Goal: Information Seeking & Learning: Stay updated

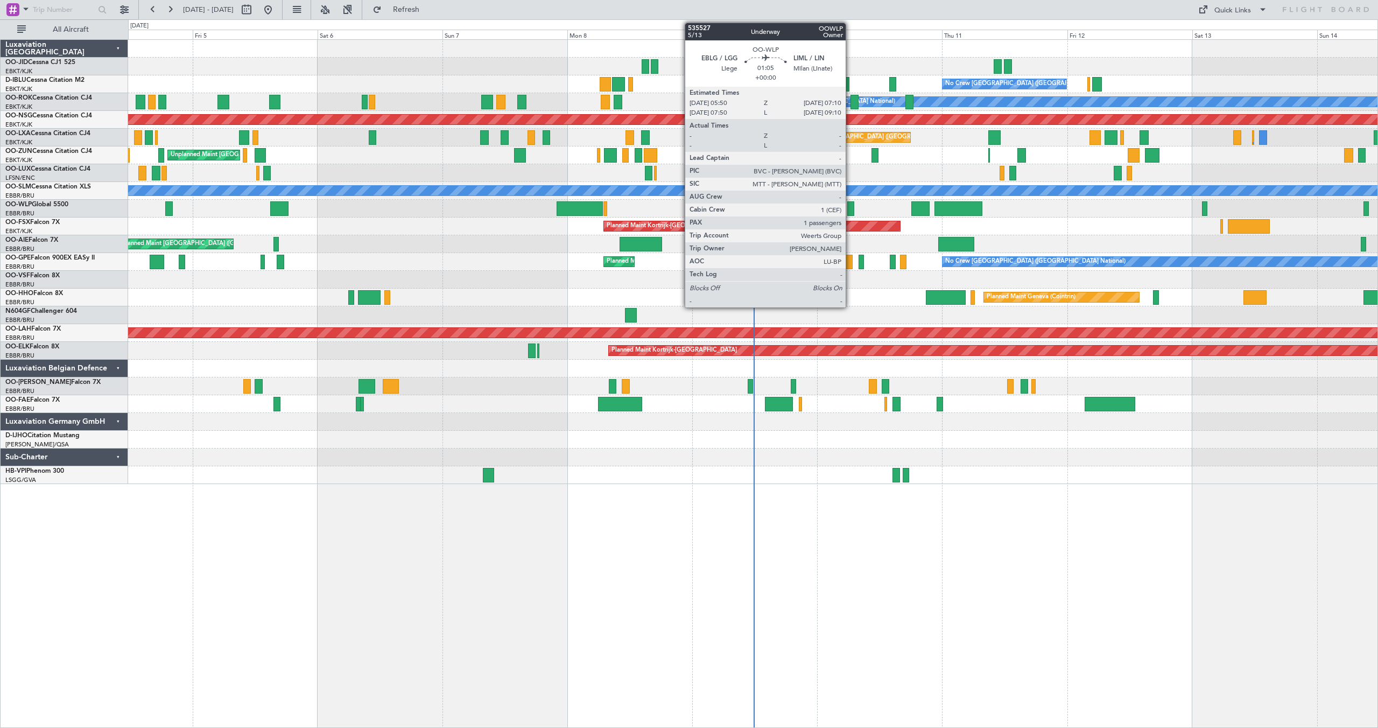
click at [851, 207] on div at bounding box center [850, 208] width 7 height 15
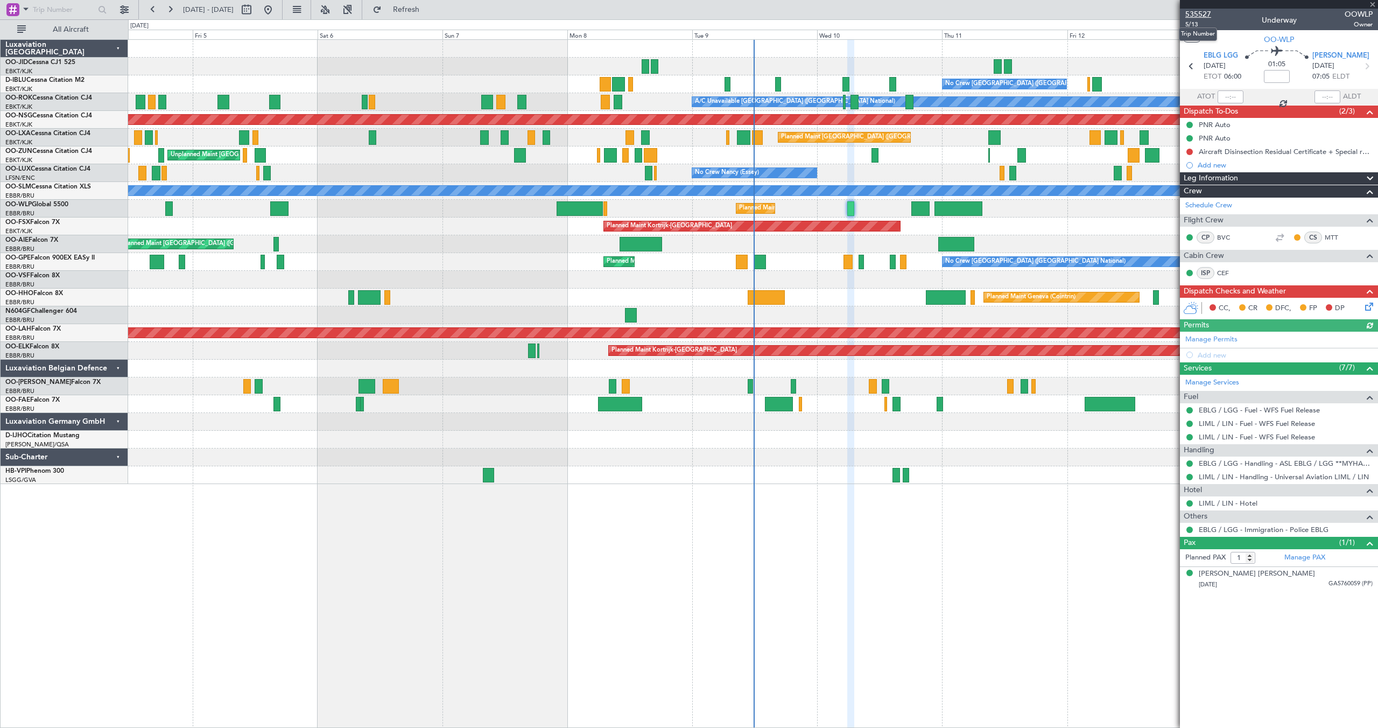
click at [1197, 16] on span "535527" at bounding box center [1198, 14] width 26 height 11
click at [429, 7] on span "Refresh" at bounding box center [406, 10] width 45 height 8
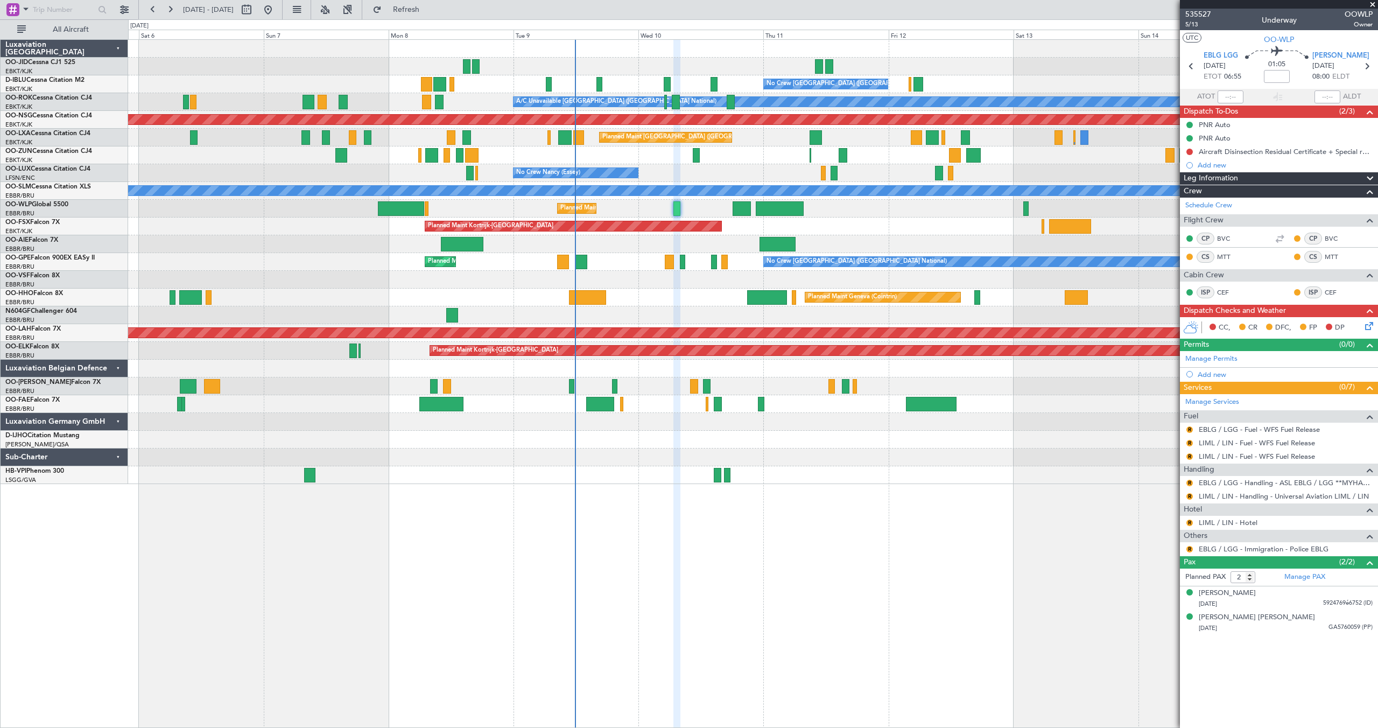
click at [902, 215] on div "No Crew [GEOGRAPHIC_DATA] ([GEOGRAPHIC_DATA] National) No Crew [GEOGRAPHIC_DATA…" at bounding box center [752, 262] width 1249 height 444
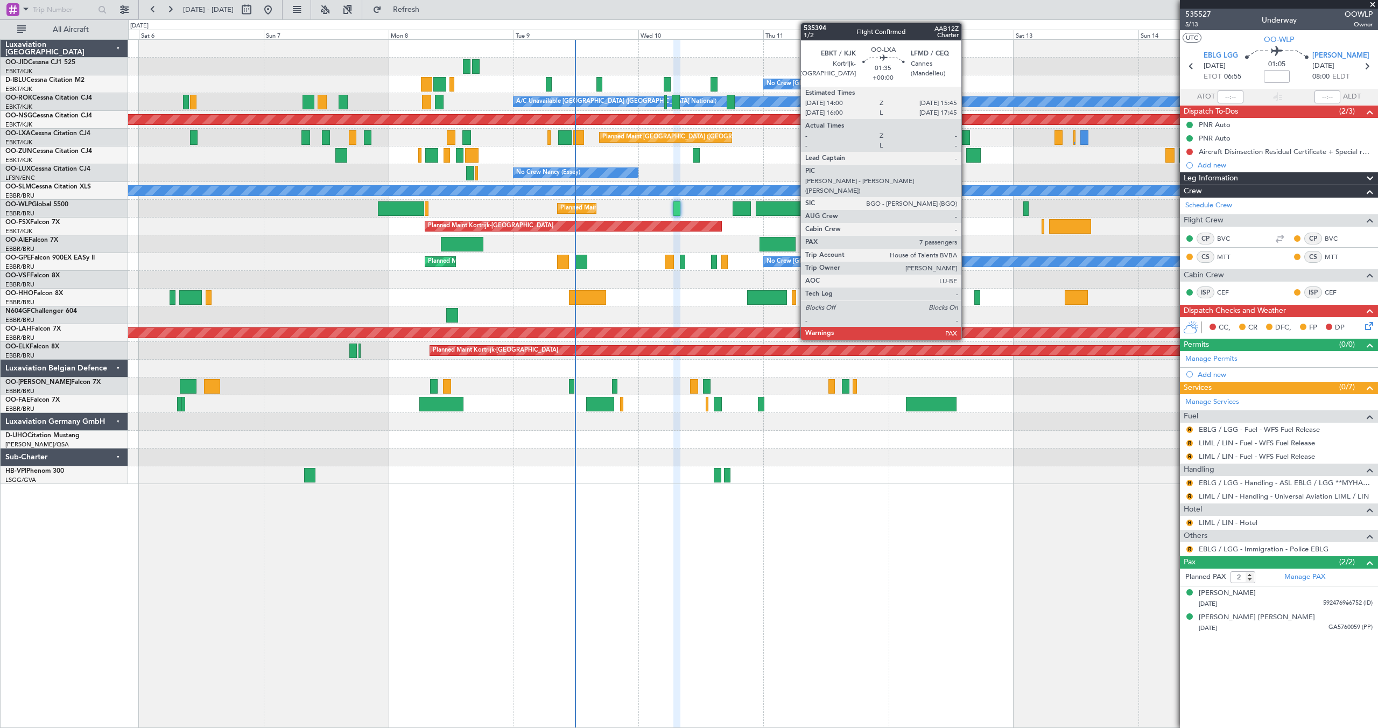
click at [966, 135] on div at bounding box center [965, 137] width 9 height 15
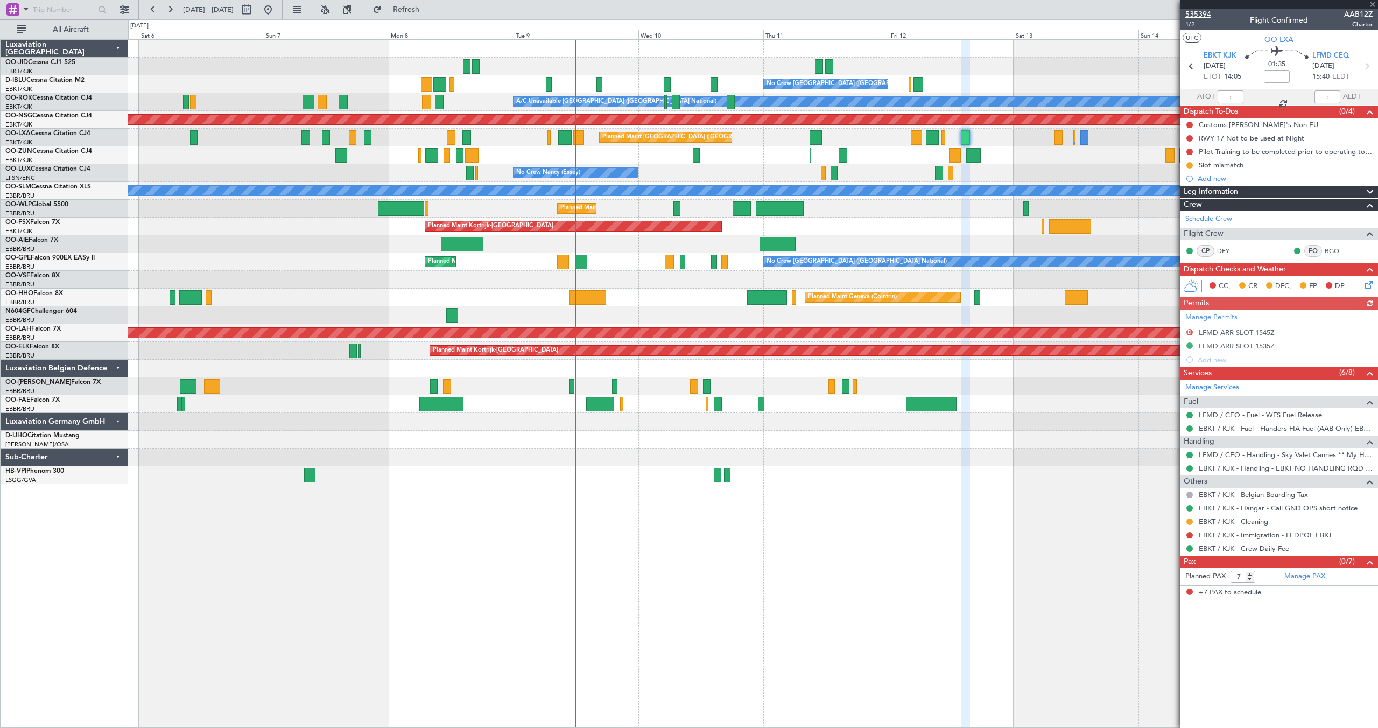
click at [1203, 11] on span "535394" at bounding box center [1198, 14] width 26 height 11
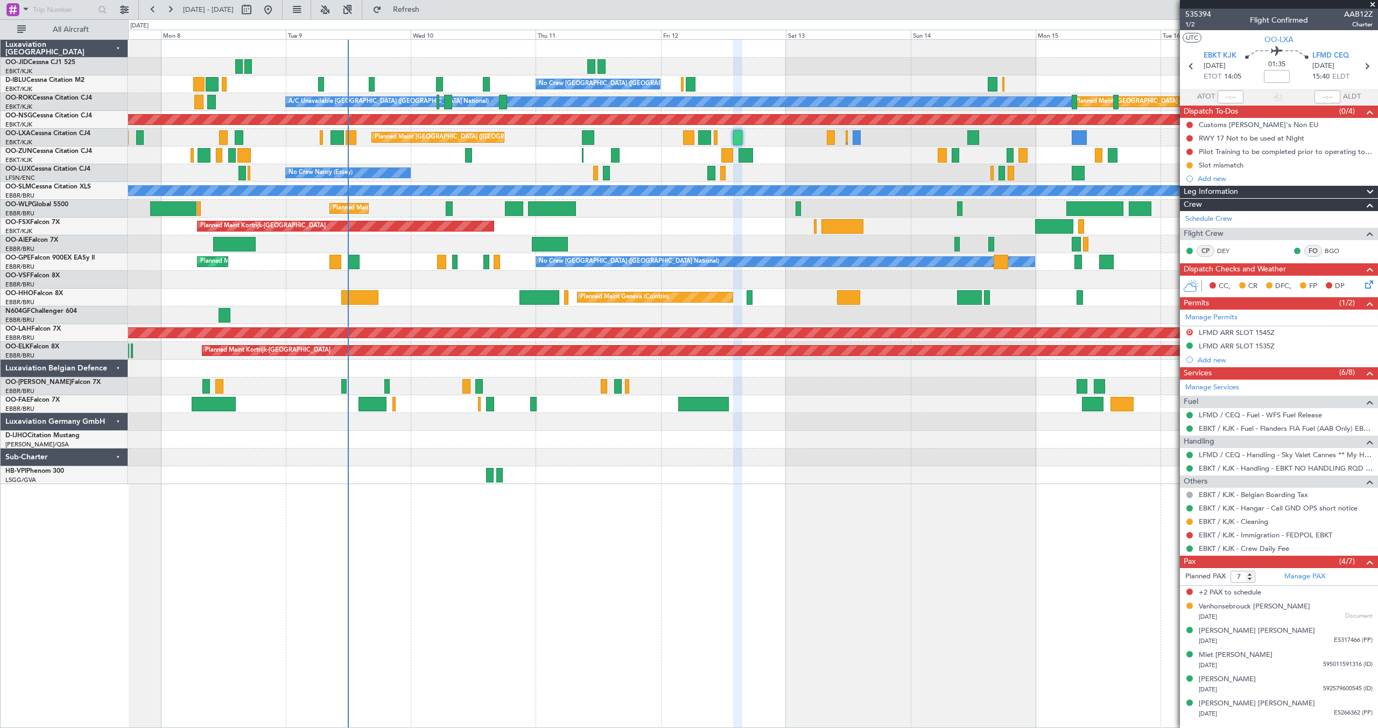
click at [863, 173] on div "No Crew [PERSON_NAME] ([PERSON_NAME]) No Crew [PERSON_NAME] ([PERSON_NAME])" at bounding box center [752, 173] width 1249 height 18
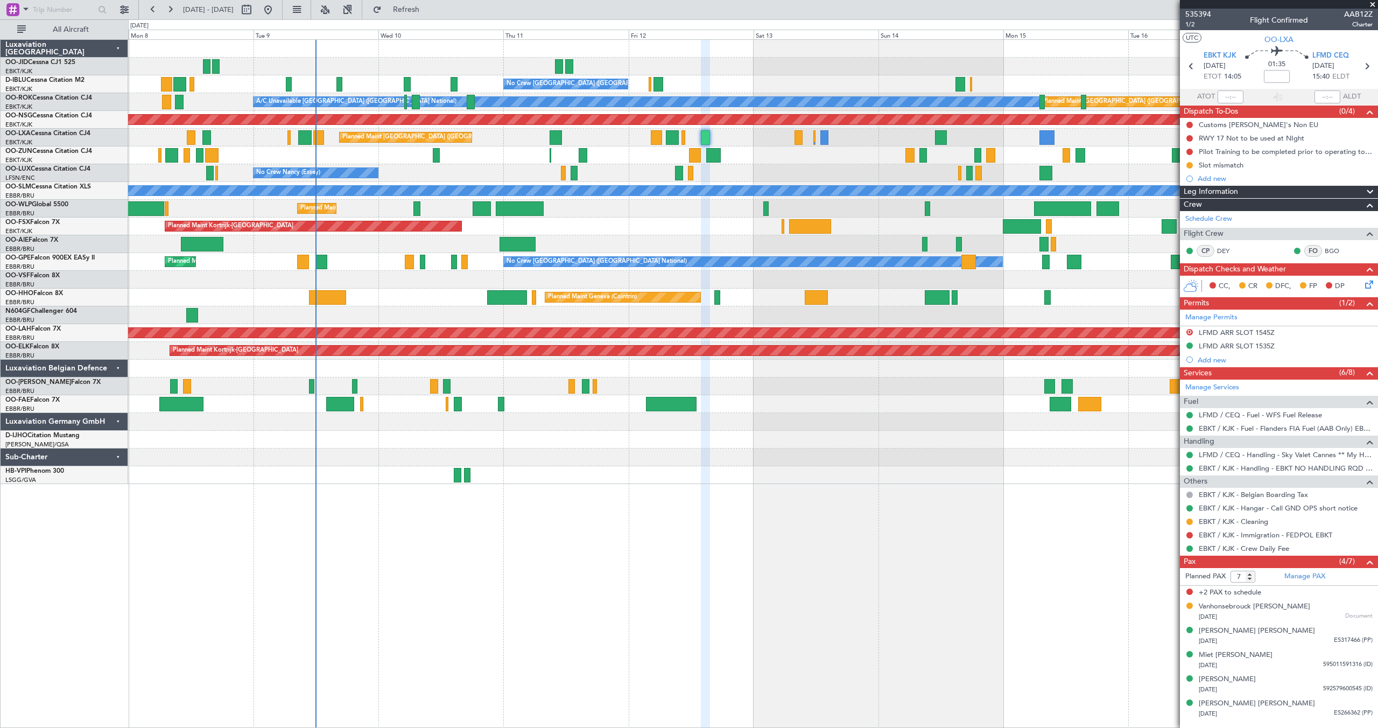
click at [1372, 4] on span at bounding box center [1372, 5] width 11 height 10
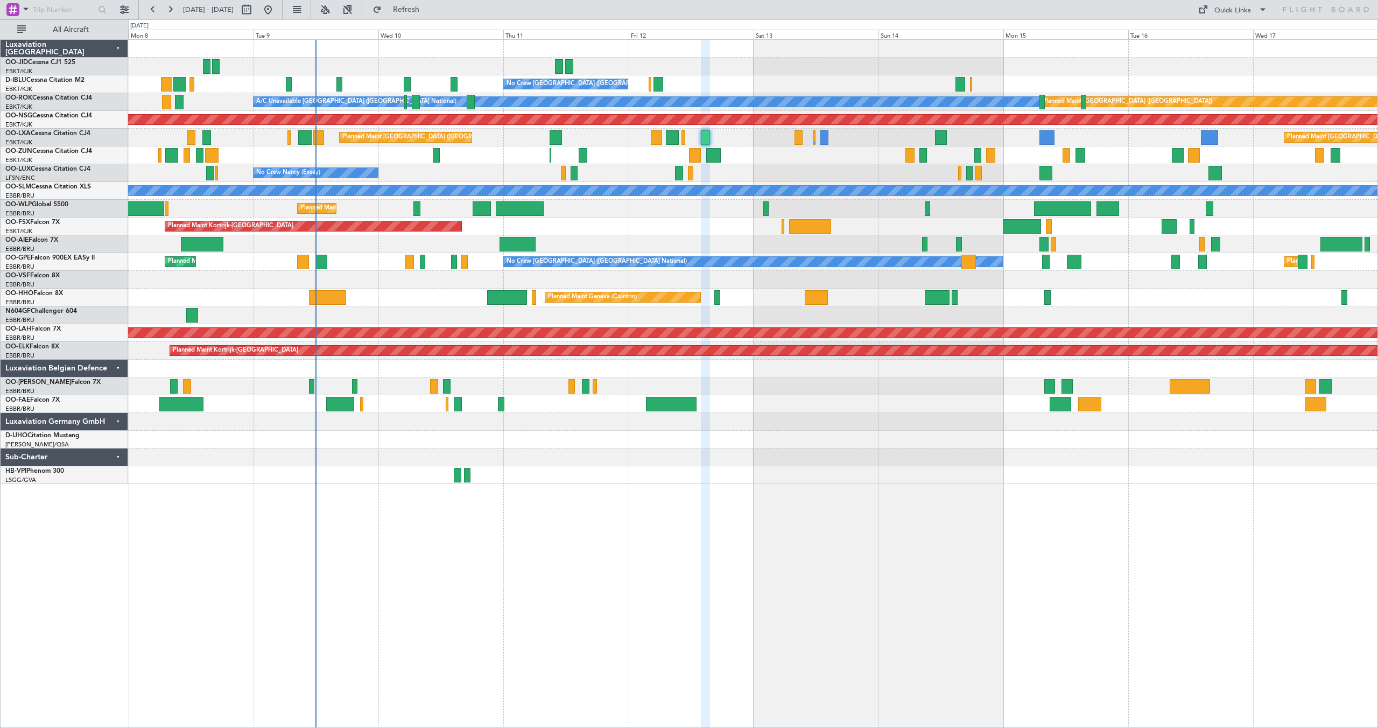
type input "0"
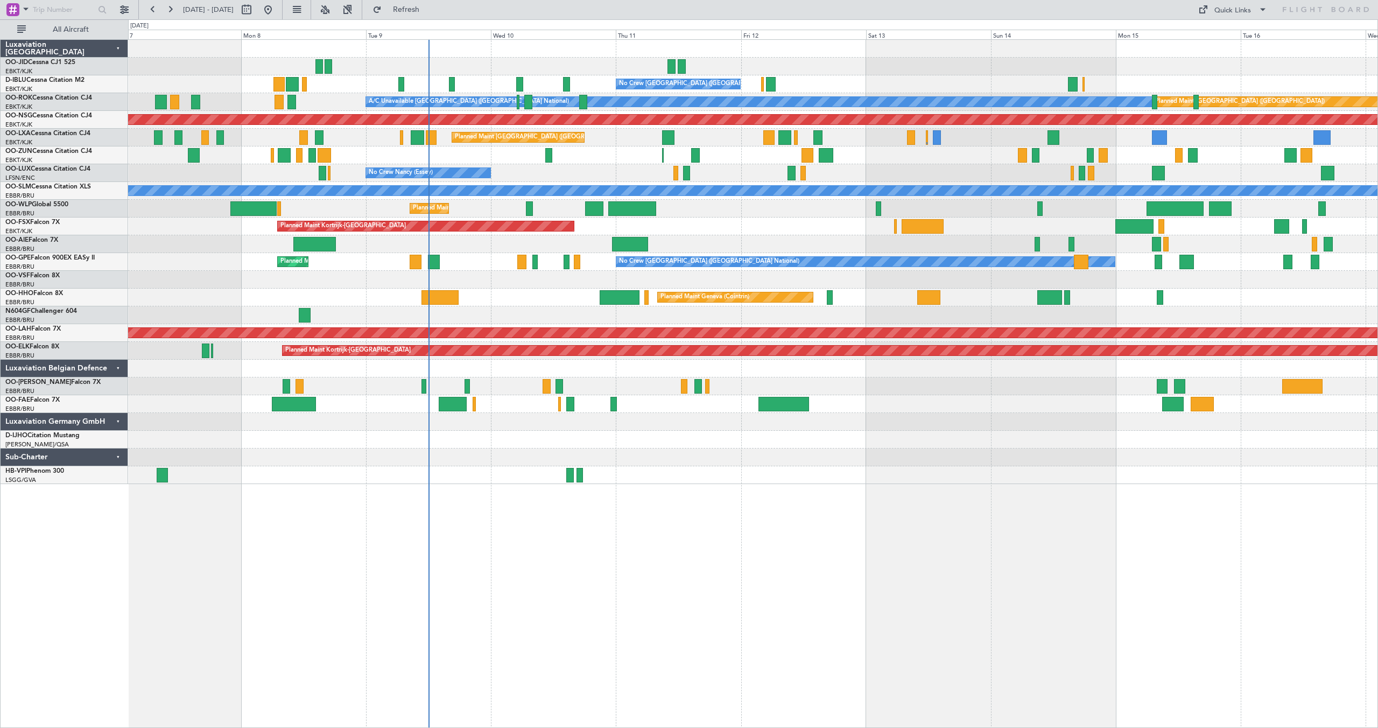
click at [601, 160] on div "Unplanned Maint [GEOGRAPHIC_DATA] ([GEOGRAPHIC_DATA])" at bounding box center [752, 155] width 1249 height 18
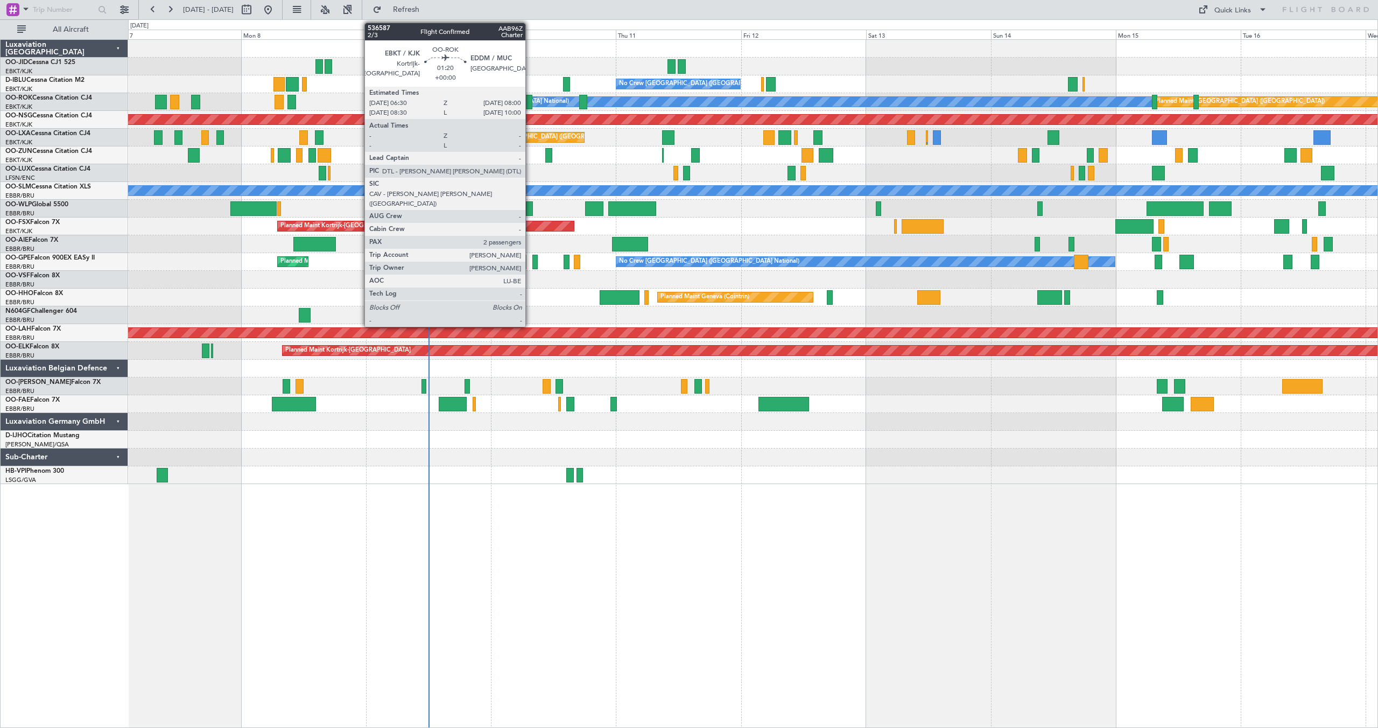
click at [530, 100] on div at bounding box center [528, 102] width 8 height 15
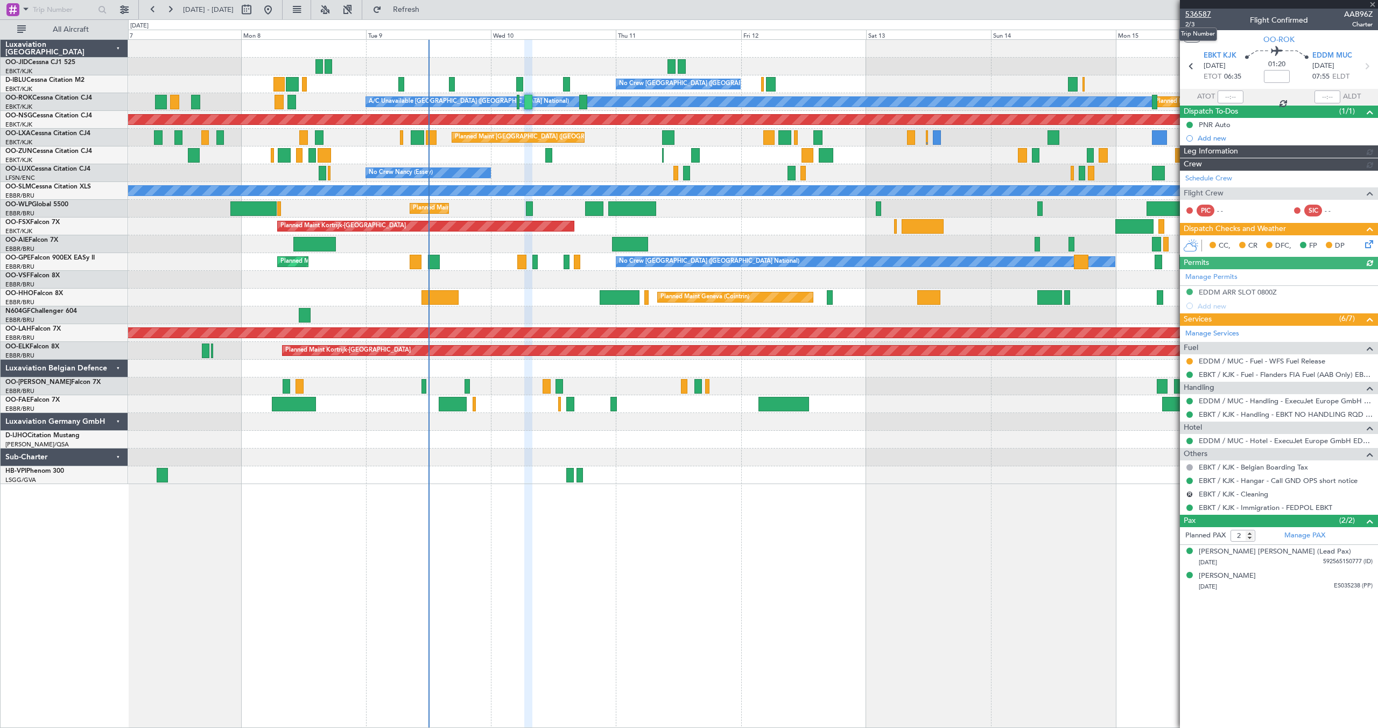
click at [1197, 13] on span "536587" at bounding box center [1198, 14] width 26 height 11
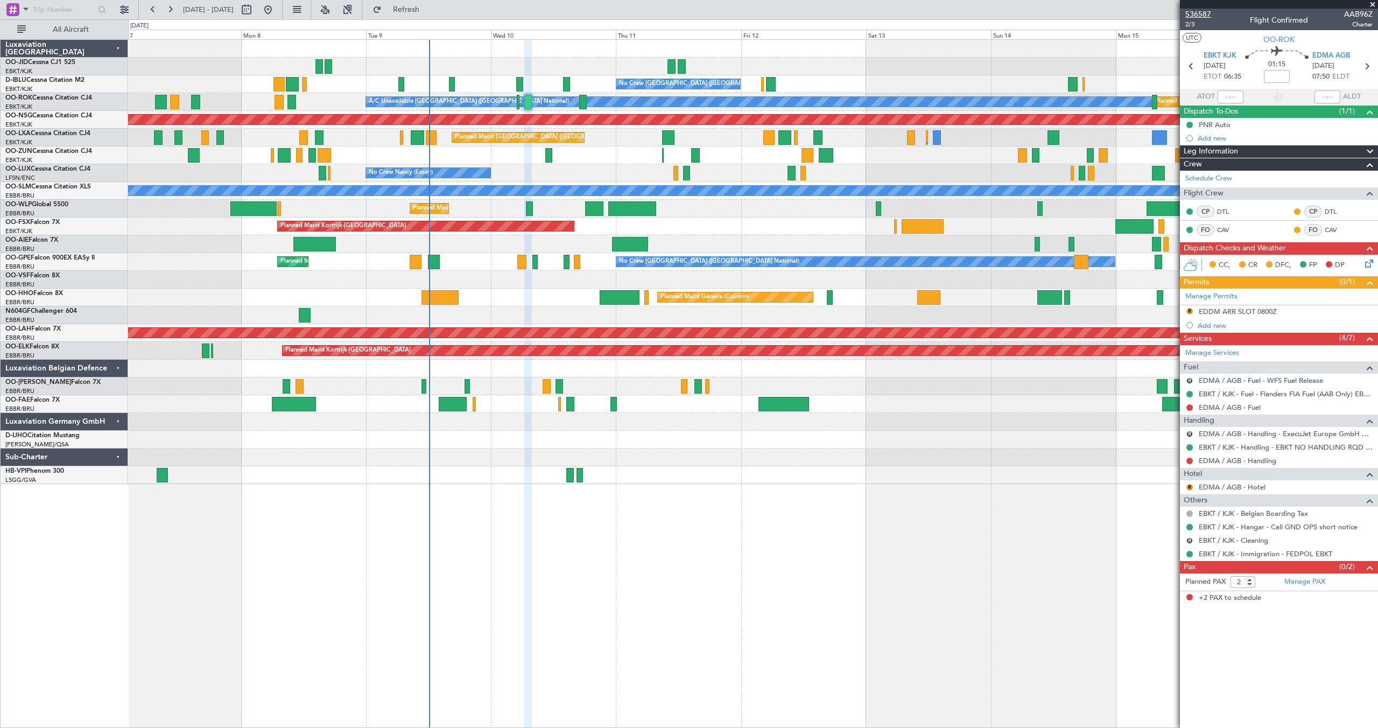
click at [1198, 13] on span "536587" at bounding box center [1198, 14] width 26 height 11
